Goal: Task Accomplishment & Management: Use online tool/utility

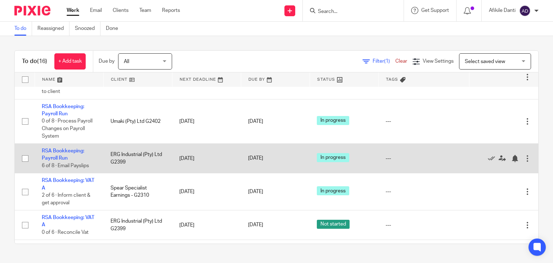
scroll to position [252, 0]
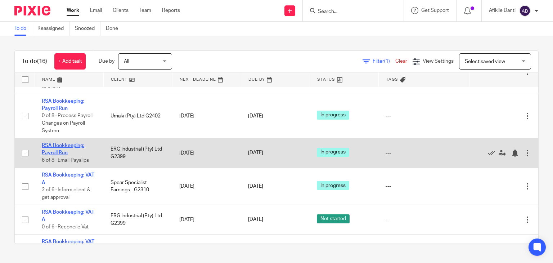
click at [68, 155] on link "RSA Bookkeeping: Payroll Run" at bounding box center [63, 149] width 42 height 12
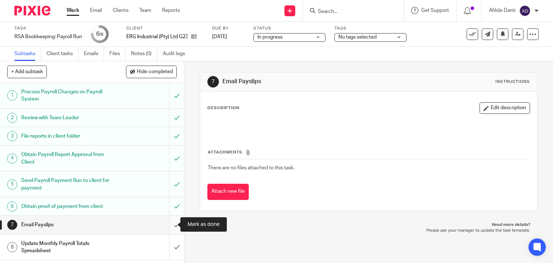
click at [166, 225] on input "submit" at bounding box center [92, 225] width 184 height 18
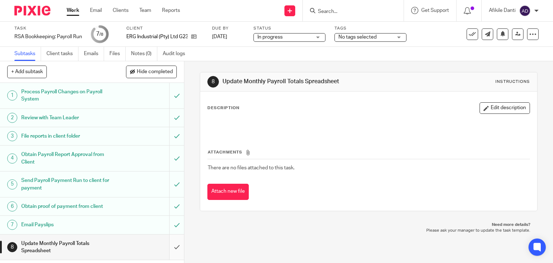
click at [169, 250] on input "submit" at bounding box center [92, 247] width 184 height 26
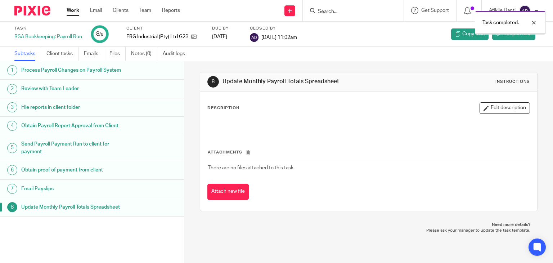
click at [75, 14] on link "Work" at bounding box center [73, 10] width 13 height 7
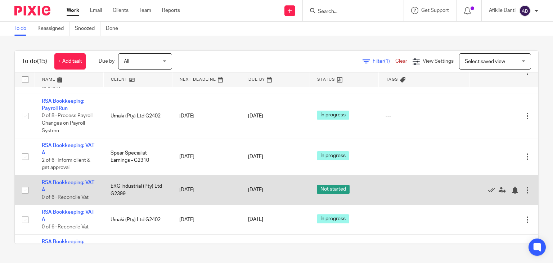
scroll to position [288, 0]
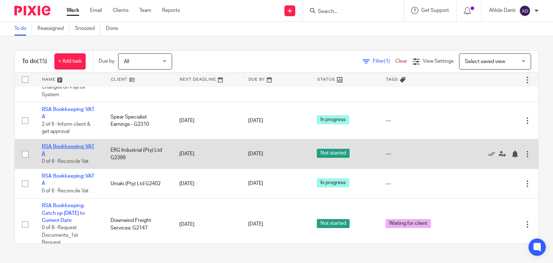
click at [62, 156] on link "RSA Bookkeeping: VAT A" at bounding box center [68, 150] width 53 height 12
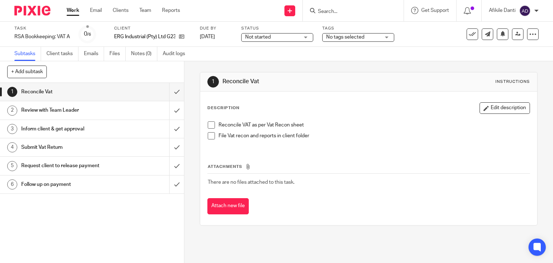
click at [296, 41] on div "Not started Not started" at bounding box center [277, 37] width 72 height 9
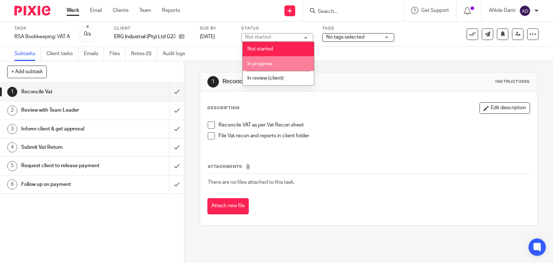
click at [279, 60] on li "In progress" at bounding box center [278, 63] width 71 height 15
